Goal: Task Accomplishment & Management: Complete application form

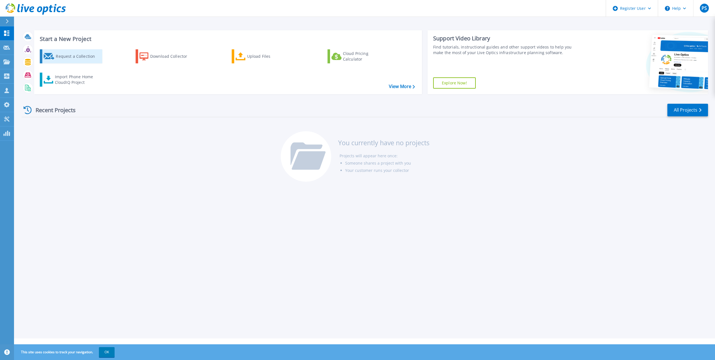
click at [76, 55] on div "Request a Collection" at bounding box center [78, 56] width 45 height 11
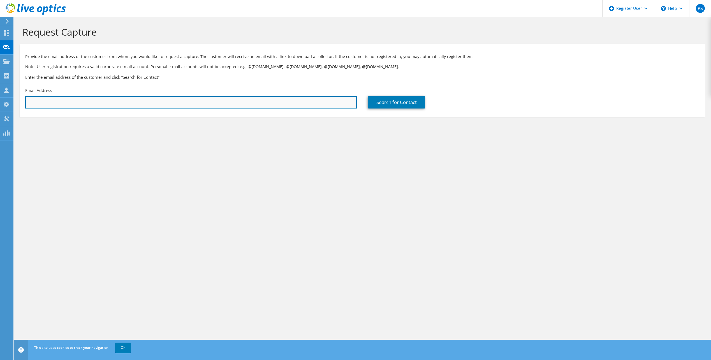
click at [67, 100] on input "text" at bounding box center [191, 102] width 332 height 12
click at [52, 104] on input "text" at bounding box center [191, 102] width 332 height 12
paste input "Robert Perry <Robert.Perry@Emeraldtechnologies.com>"
drag, startPoint x: 56, startPoint y: 102, endPoint x: 8, endPoint y: 101, distance: 48.5
click at [8, 101] on div "PS Dell User Peter Srebnick Peter.Srebnick@dell.com Dell My Profile Log Out \n …" at bounding box center [355, 180] width 711 height 360
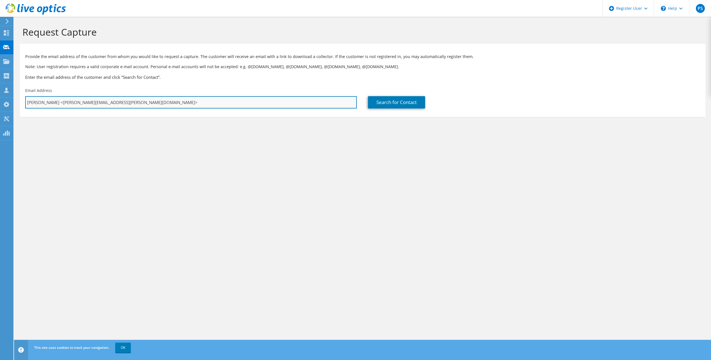
click at [54, 103] on input "Robert Perry <Robert.Perry@Emeraldtechnologies.com>" at bounding box center [191, 102] width 332 height 12
drag, startPoint x: 55, startPoint y: 101, endPoint x: 15, endPoint y: 102, distance: 40.4
click at [15, 102] on section "Request Capture Provide the email address of the customer from whom you would l…" at bounding box center [362, 81] width 697 height 128
click at [121, 105] on input "Robert.Perry@Emeraldtechnologies.com>" at bounding box center [191, 102] width 332 height 12
type input "Robert.Perry@Emeraldtechnologies.com"
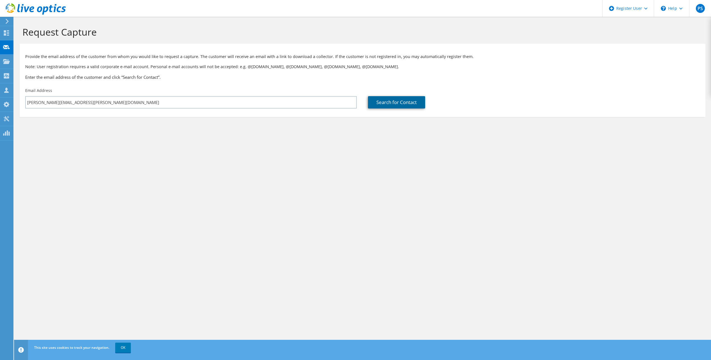
click at [402, 103] on link "Search for Contact" at bounding box center [396, 102] width 57 height 12
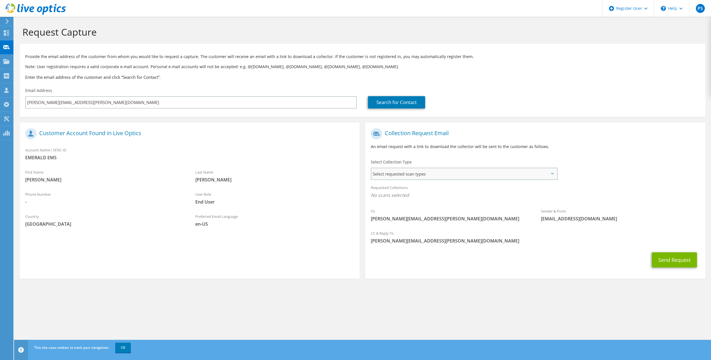
click at [502, 175] on span "Select requested scan types" at bounding box center [463, 173] width 185 height 11
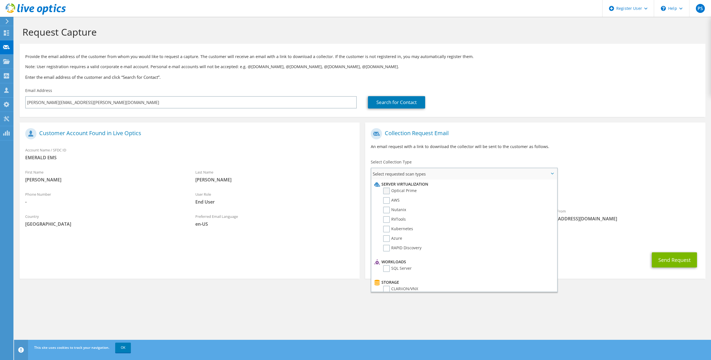
click at [387, 191] on label "Optical Prime" at bounding box center [400, 191] width 34 height 7
click at [0, 0] on input "Optical Prime" at bounding box center [0, 0] width 0 height 0
click at [471, 161] on div "Select Collection Type Select requested scan types Server Virtualization Optica…" at bounding box center [464, 169] width 187 height 20
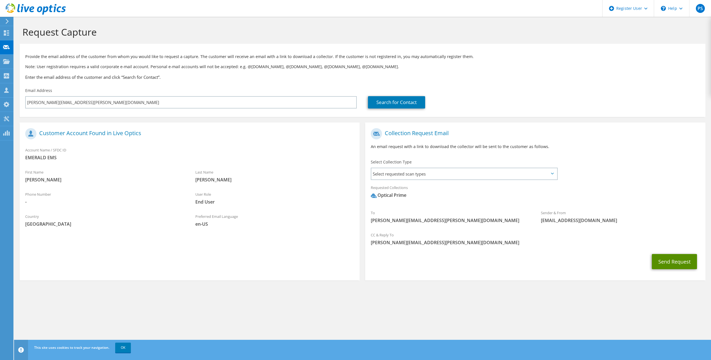
click at [676, 260] on button "Send Request" at bounding box center [674, 261] width 45 height 15
